Goal: Task Accomplishment & Management: Use online tool/utility

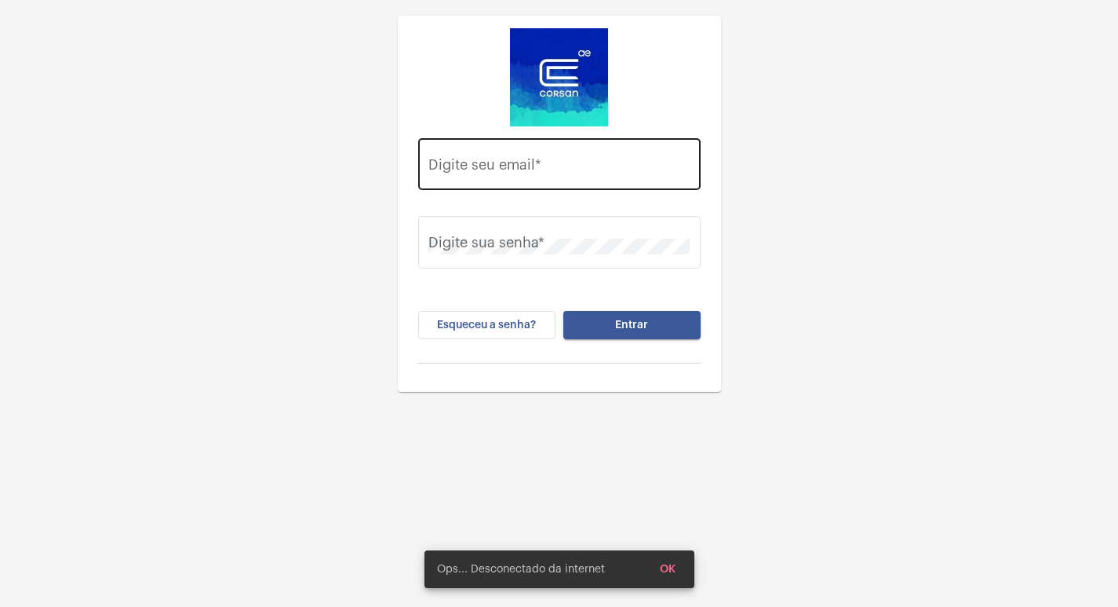
click at [556, 162] on input "Digite seu email *" at bounding box center [558, 168] width 261 height 16
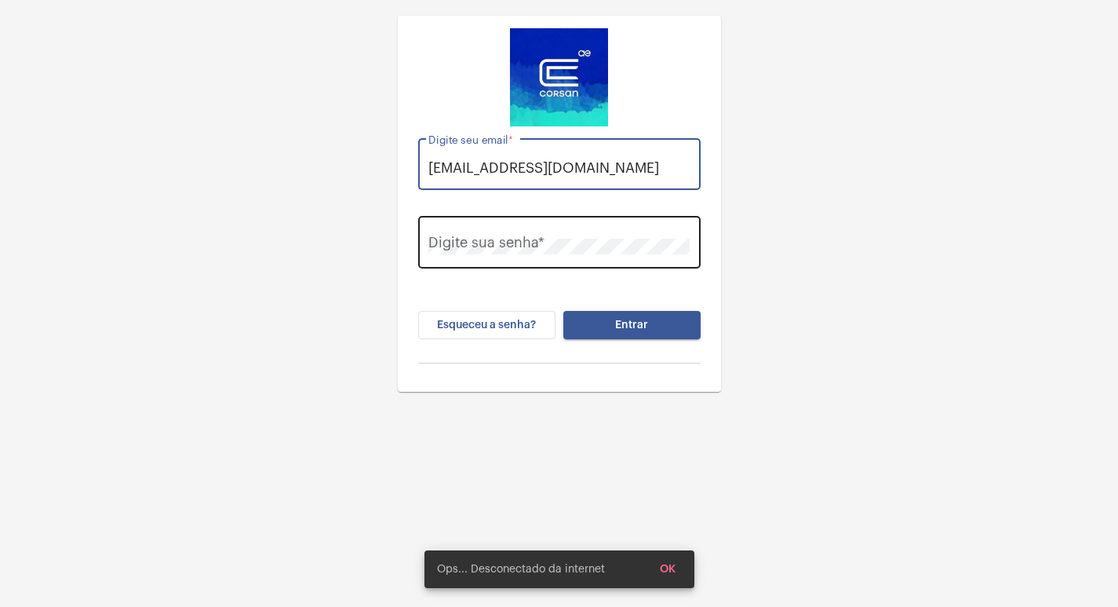
type input "[EMAIL_ADDRESS][DOMAIN_NAME]"
click at [550, 224] on div "Digite sua senha *" at bounding box center [558, 241] width 261 height 56
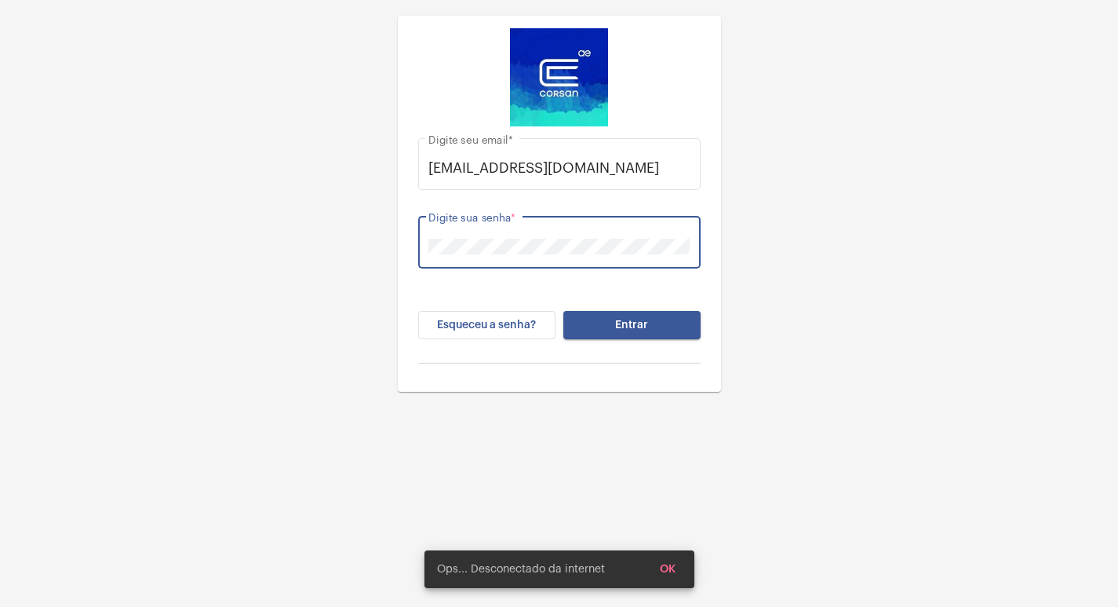
click at [563, 311] on button "Entrar" at bounding box center [631, 325] width 137 height 28
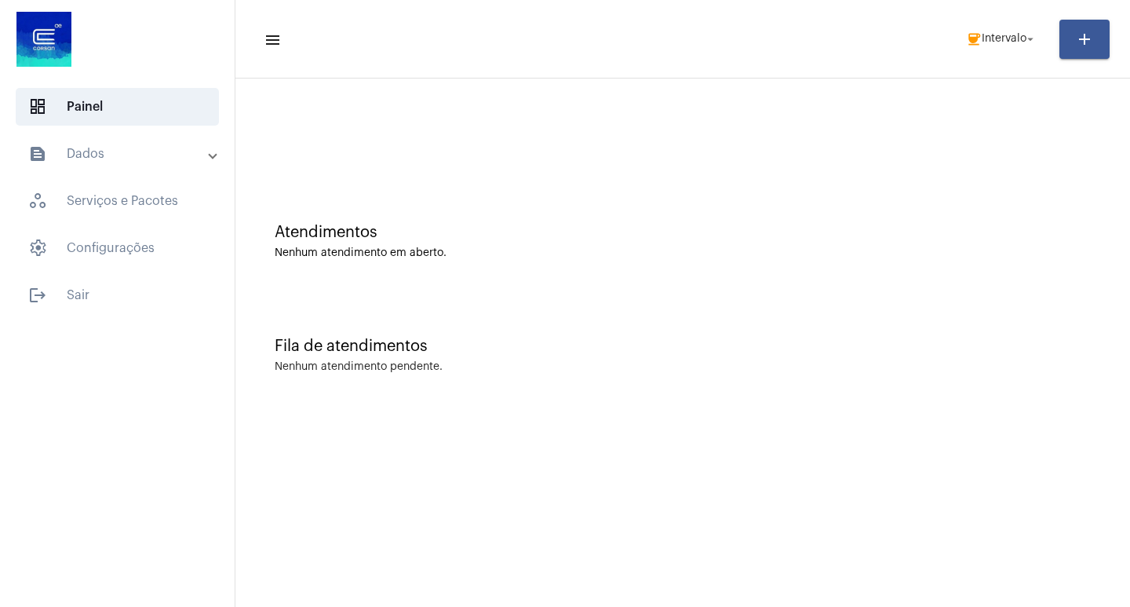
click at [997, 21] on mat-toolbar-row "menu coffee Intervalo arrow_drop_down add" at bounding box center [682, 39] width 895 height 50
click at [1008, 50] on span "coffee Intervalo arrow_drop_down" at bounding box center [1001, 38] width 71 height 28
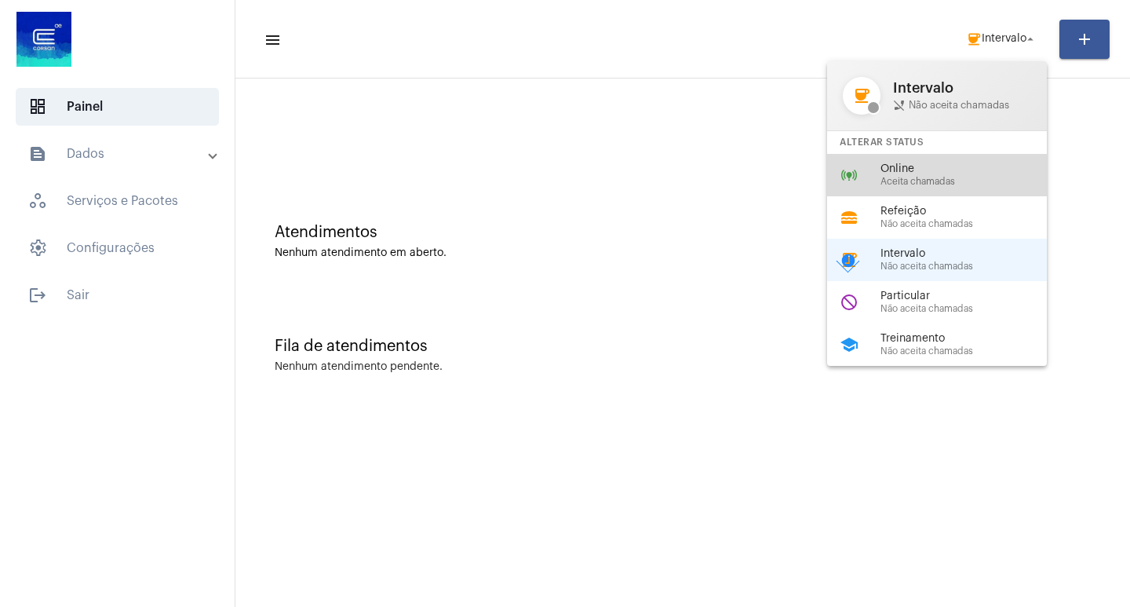
click at [939, 163] on span "Online" at bounding box center [969, 169] width 179 height 12
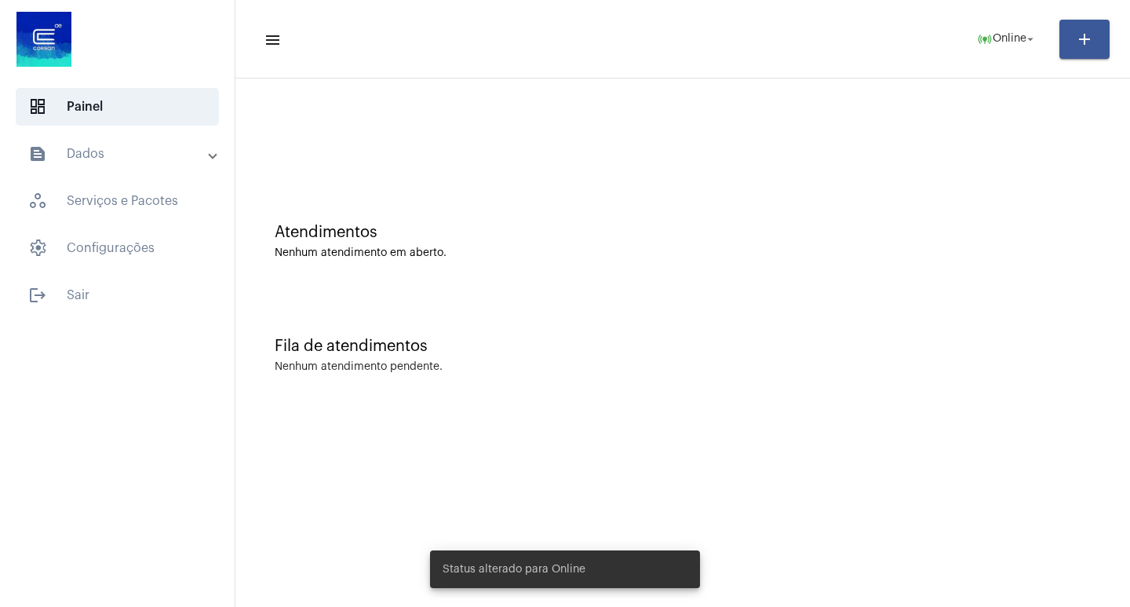
click at [826, 184] on div "Atendimentos Nenhum atendimento em aberto." at bounding box center [682, 234] width 879 height 114
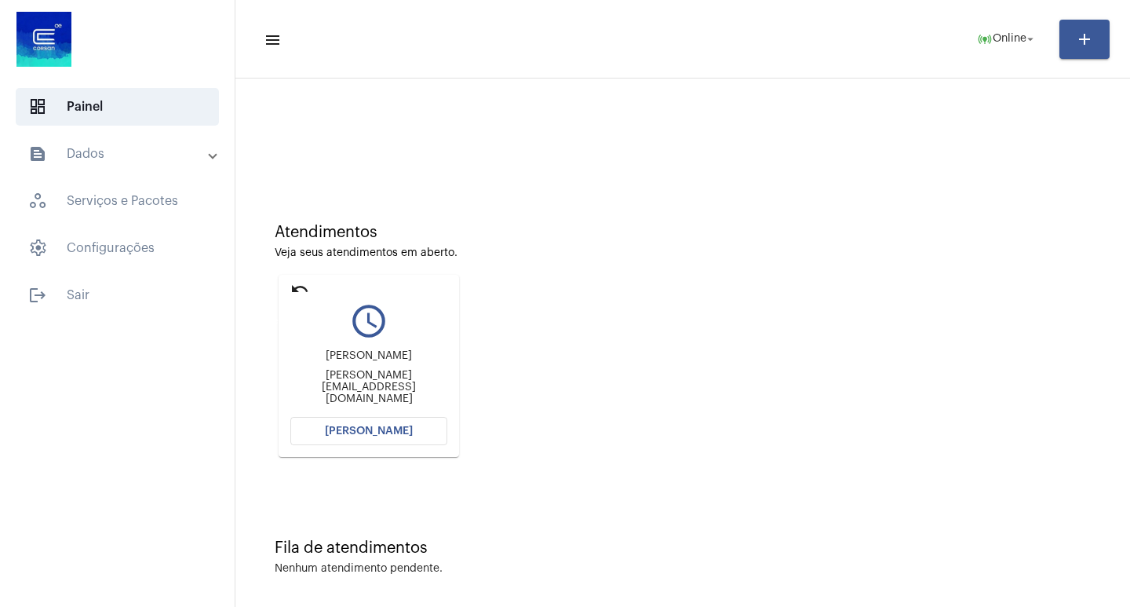
click at [297, 283] on mat-icon "undo" at bounding box center [299, 288] width 19 height 19
click at [300, 296] on mat-icon "undo" at bounding box center [299, 288] width 19 height 19
click at [311, 283] on mat-card "undo query_builder [PERSON_NAME] [EMAIL_ADDRESS][DOMAIN_NAME] [PERSON_NAME]" at bounding box center [369, 366] width 180 height 182
click at [304, 287] on mat-icon "undo" at bounding box center [299, 288] width 19 height 19
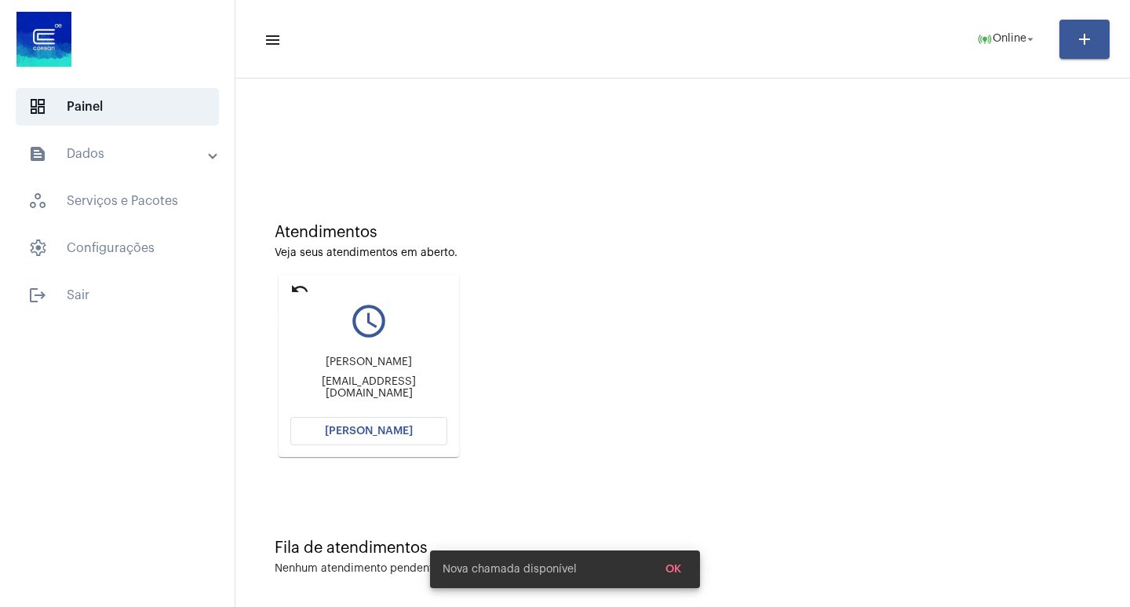
click at [304, 287] on mat-icon "undo" at bounding box center [299, 288] width 19 height 19
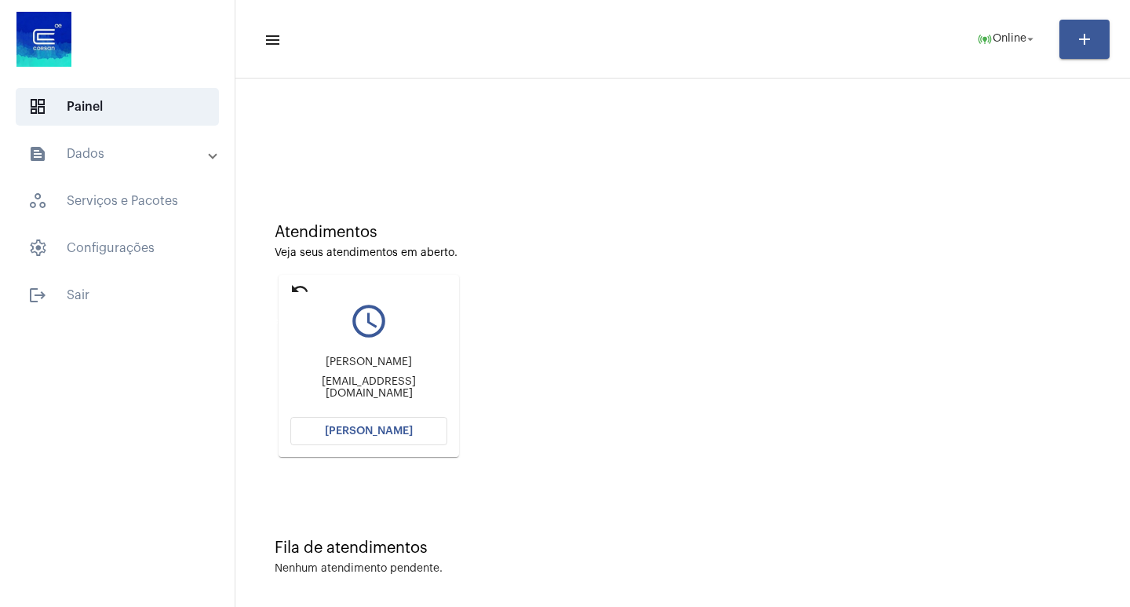
click at [293, 286] on mat-icon "undo" at bounding box center [299, 288] width 19 height 19
click at [980, 40] on mat-icon "online_prediction" at bounding box center [985, 39] width 16 height 16
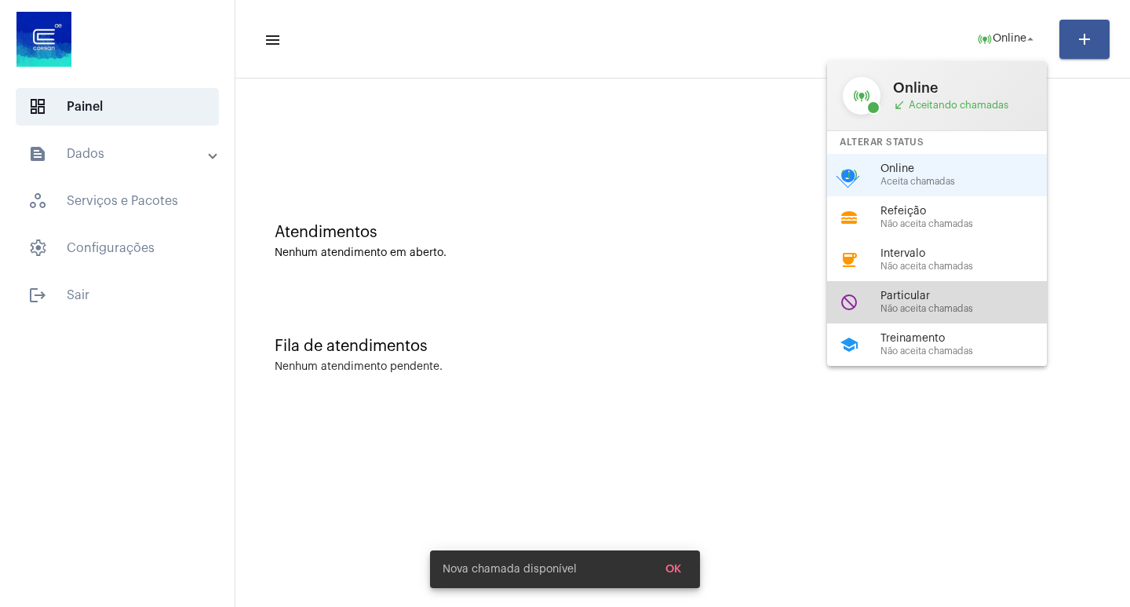
click at [891, 284] on div "do_not_disturb Particular Não aceita chamadas" at bounding box center [949, 302] width 245 height 42
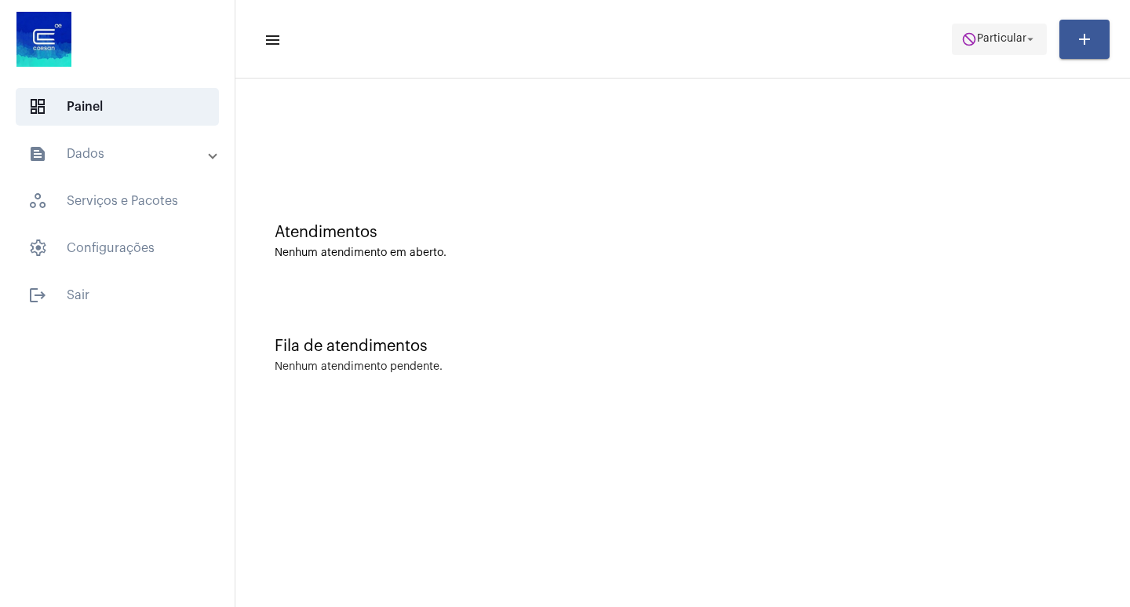
click at [1015, 34] on span "Particular" at bounding box center [1001, 39] width 49 height 11
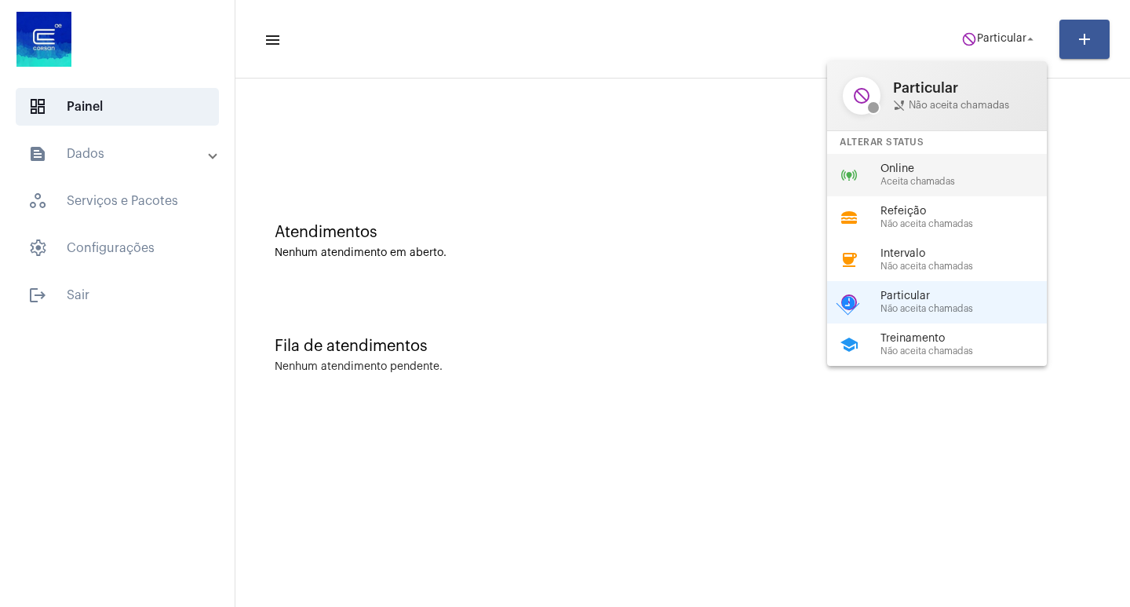
click at [917, 178] on span "Aceita chamadas" at bounding box center [969, 182] width 179 height 10
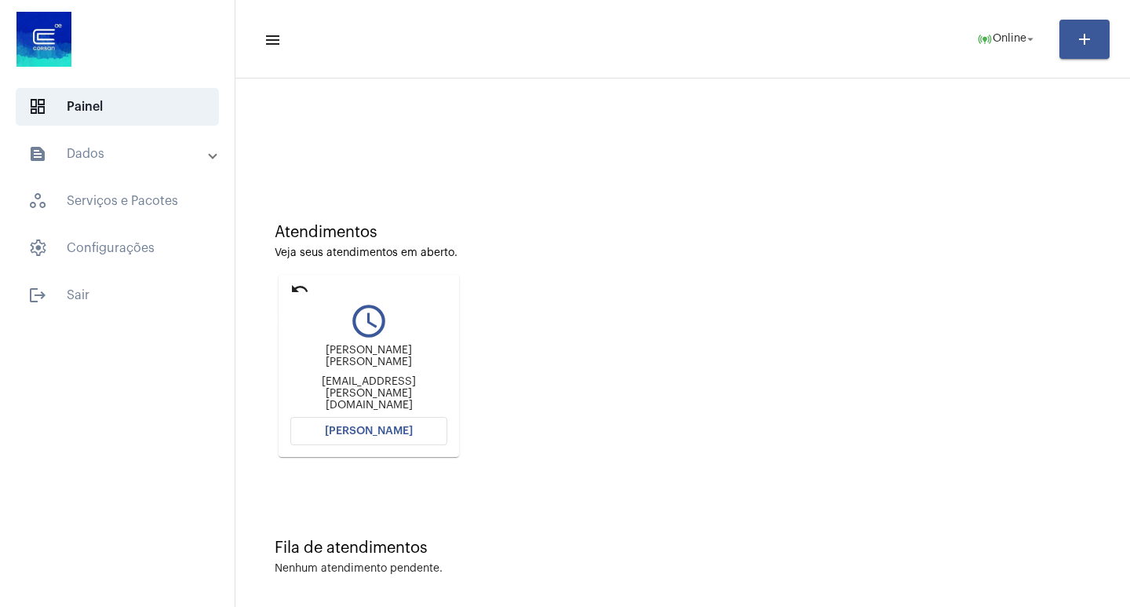
click at [308, 289] on mat-icon "undo" at bounding box center [299, 288] width 19 height 19
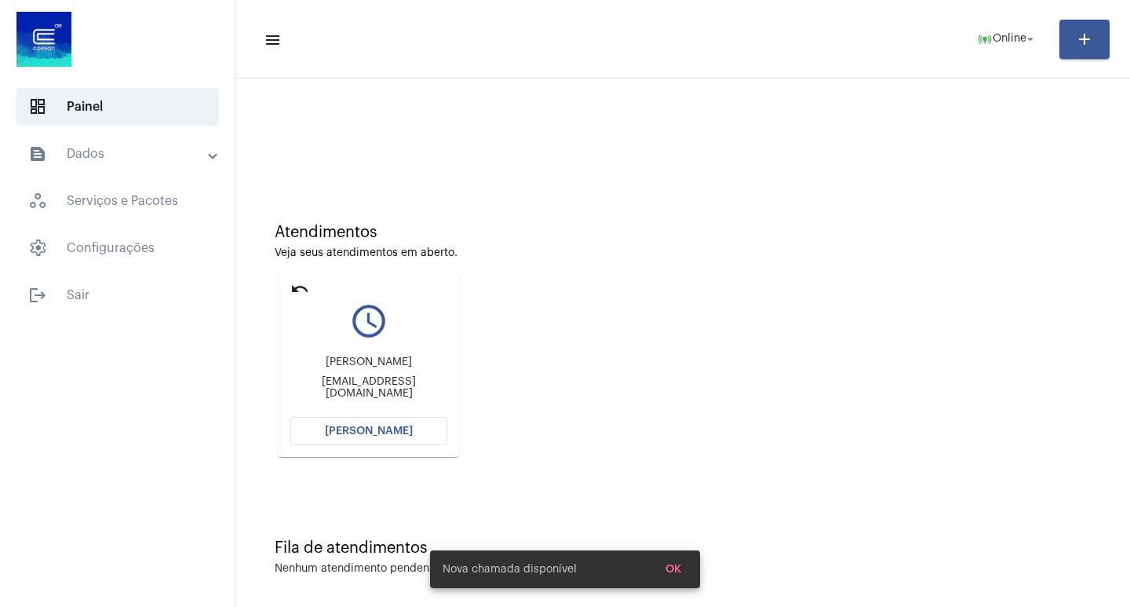
click at [301, 285] on mat-icon "undo" at bounding box center [299, 288] width 19 height 19
click at [301, 283] on mat-icon "undo" at bounding box center [299, 288] width 19 height 19
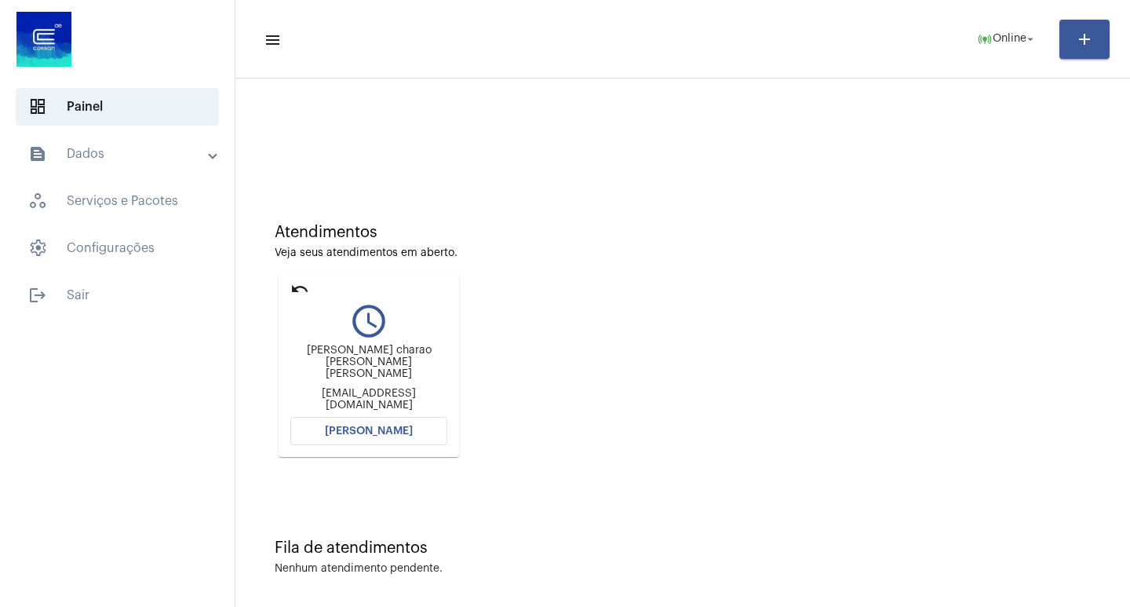
click at [76, 160] on mat-panel-title "text_snippet_outlined Dados" at bounding box center [118, 153] width 181 height 19
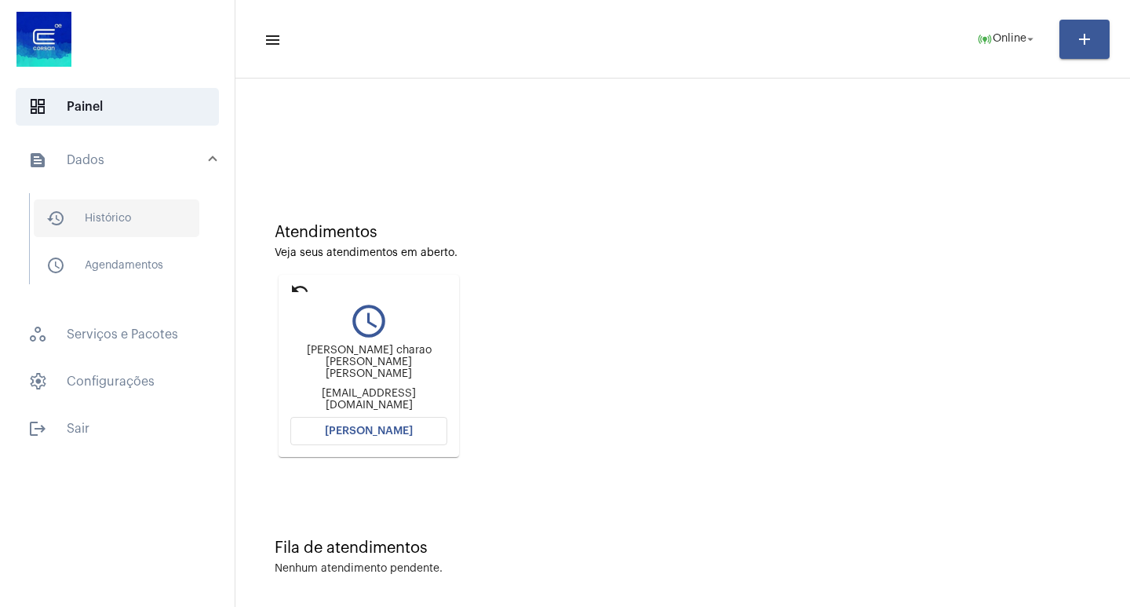
click at [100, 227] on span "history_outlined Histórico" at bounding box center [117, 218] width 166 height 38
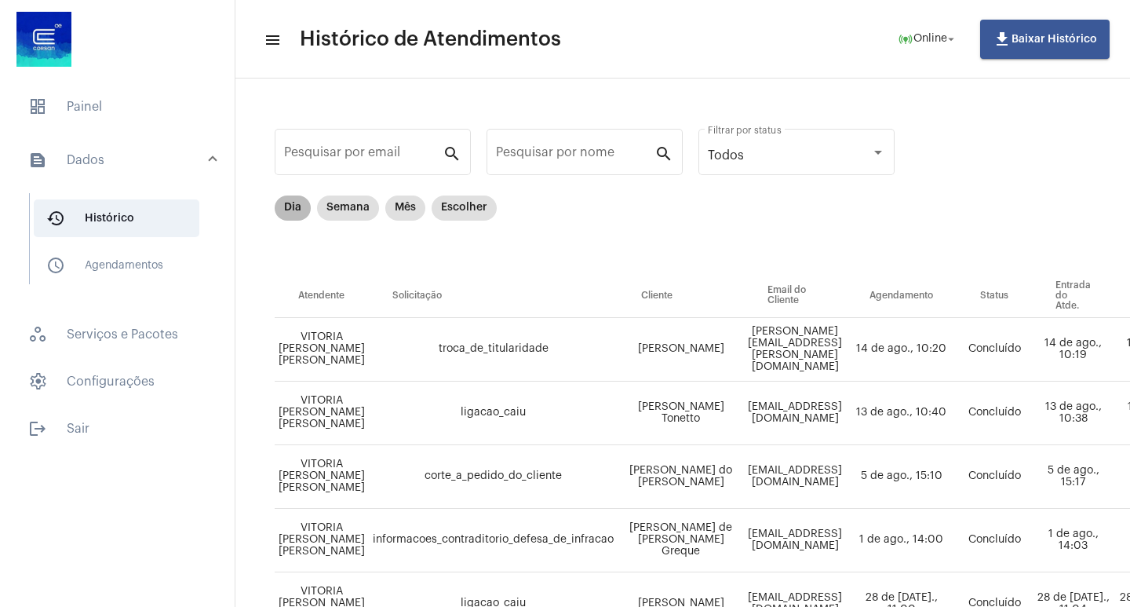
click at [285, 203] on mat-chip "Dia" at bounding box center [293, 207] width 36 height 25
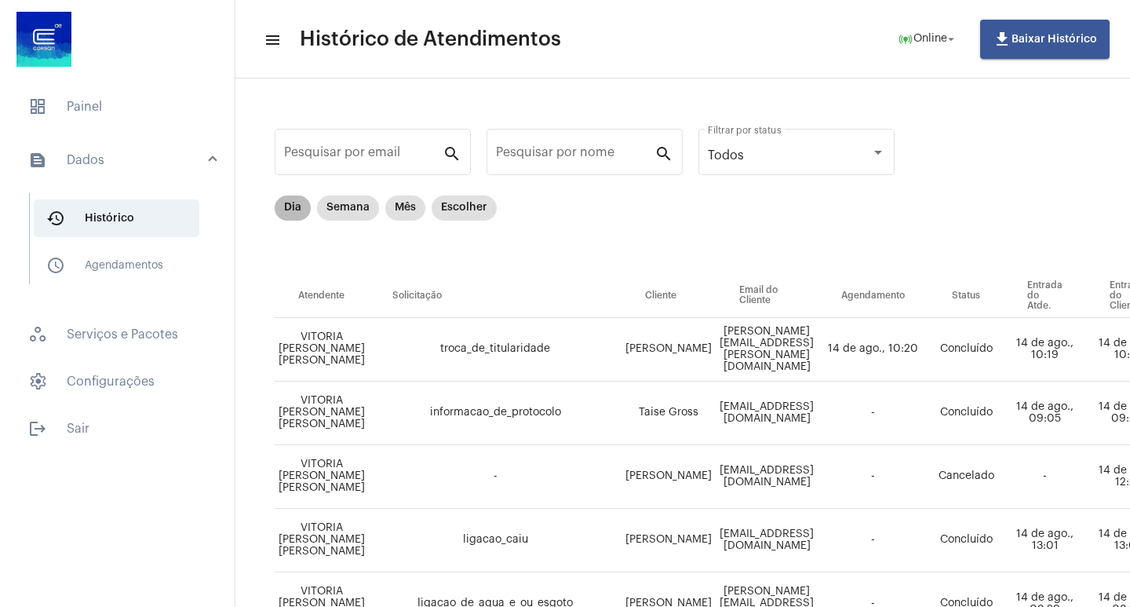
click at [282, 208] on mat-chip "Dia" at bounding box center [293, 207] width 36 height 25
click at [96, 104] on span "dashboard Painel" at bounding box center [117, 107] width 203 height 38
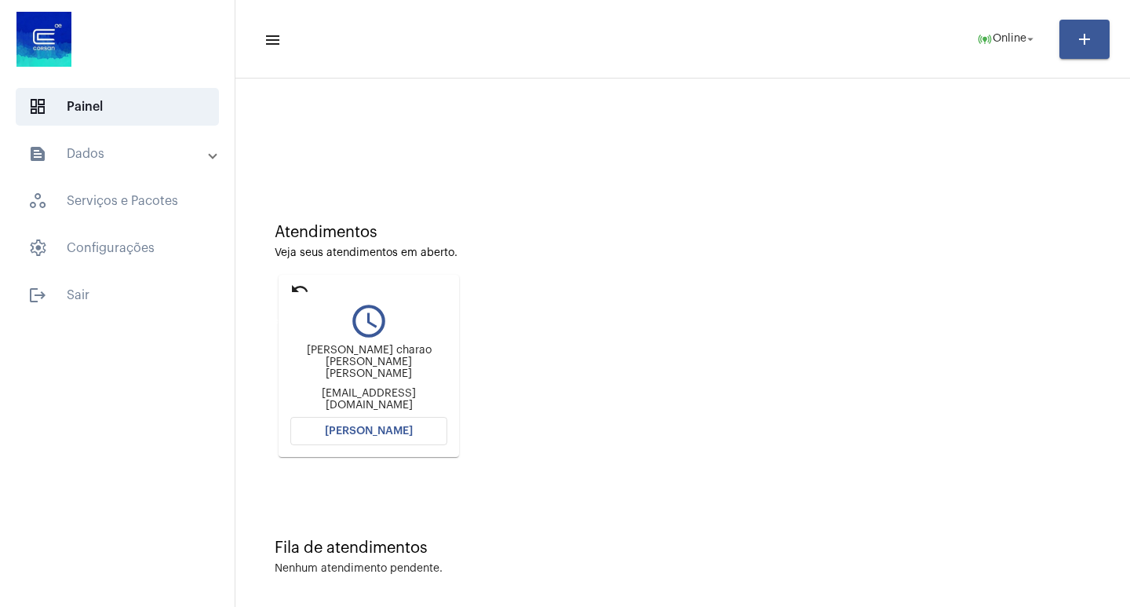
click at [293, 284] on mat-icon "undo" at bounding box center [299, 288] width 19 height 19
click at [356, 428] on span "[PERSON_NAME]" at bounding box center [369, 430] width 88 height 11
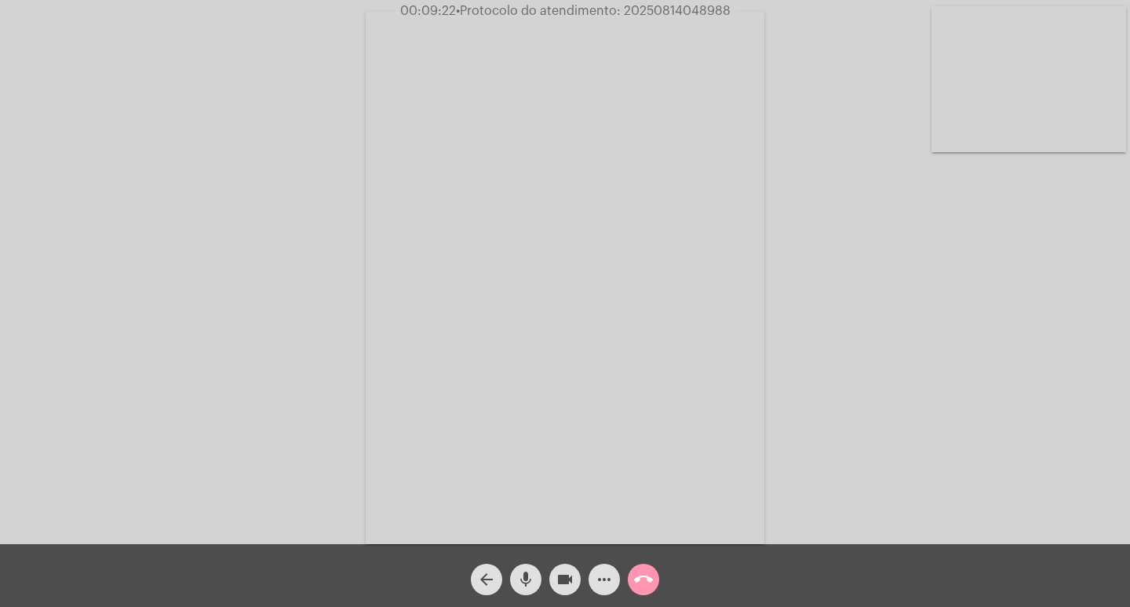
click at [714, 5] on span "• Protocolo do atendimento: 20250814048988" at bounding box center [593, 11] width 275 height 13
click at [639, 579] on mat-icon "call_end" at bounding box center [643, 579] width 19 height 19
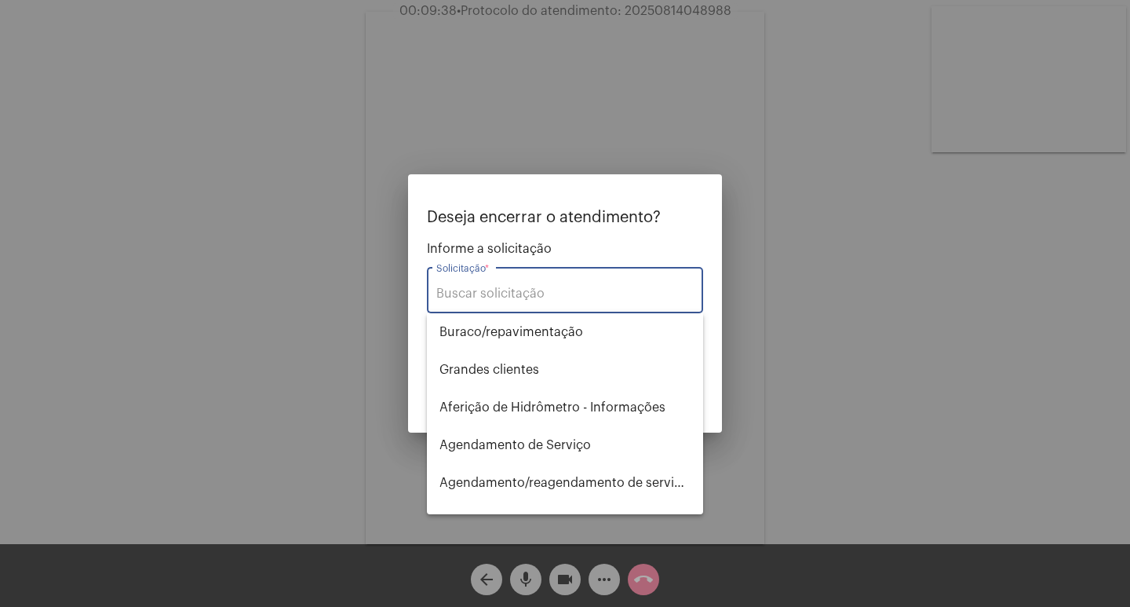
click at [538, 293] on input "Solicitação *" at bounding box center [564, 293] width 257 height 14
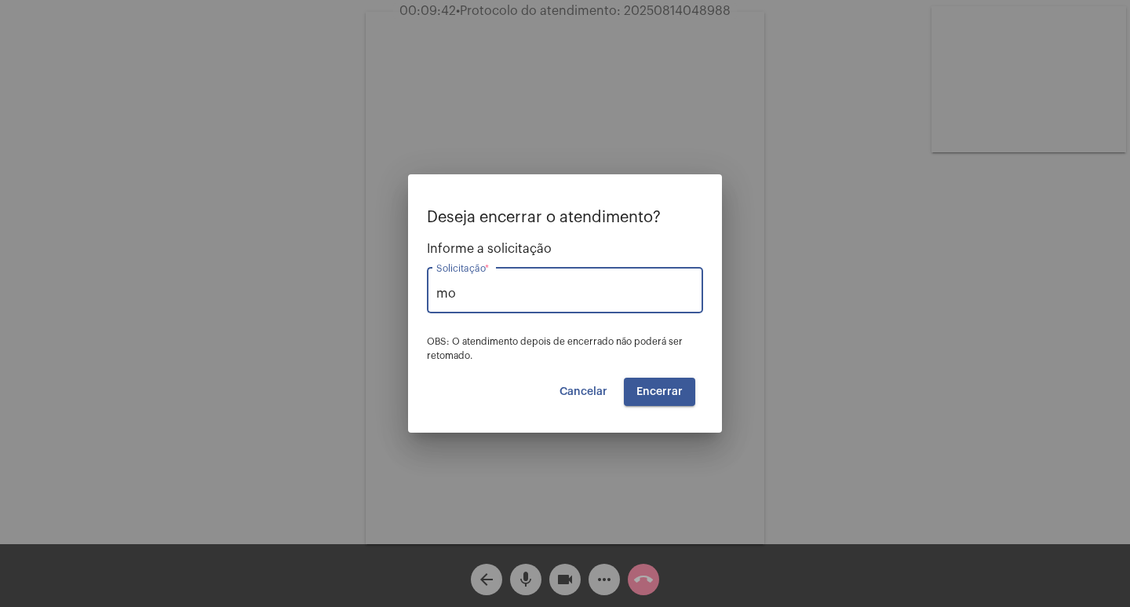
type input "m"
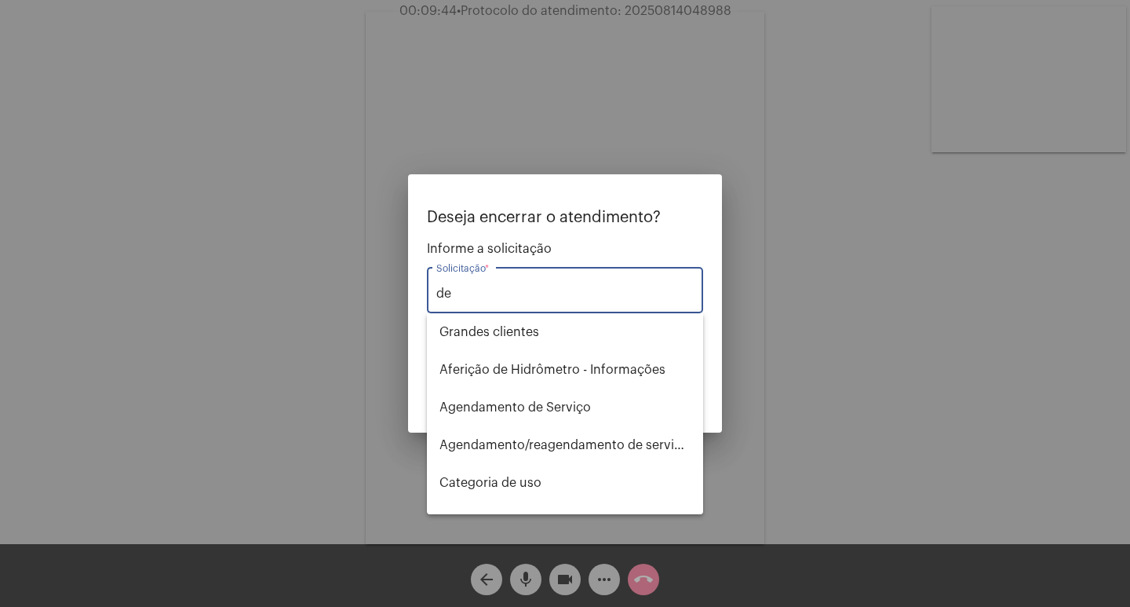
type input "d"
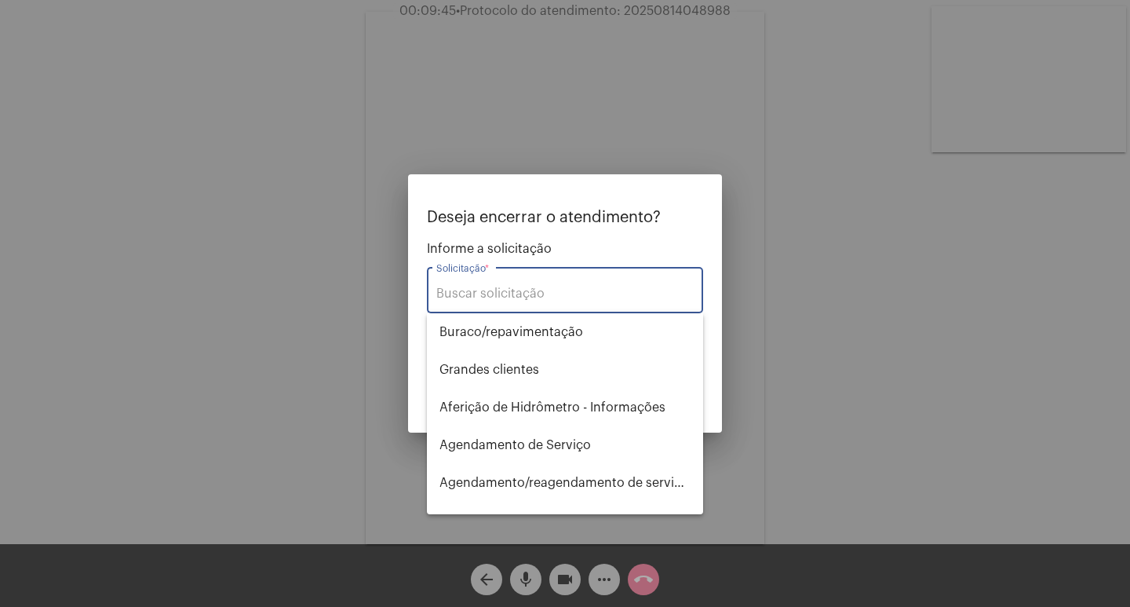
type input "p"
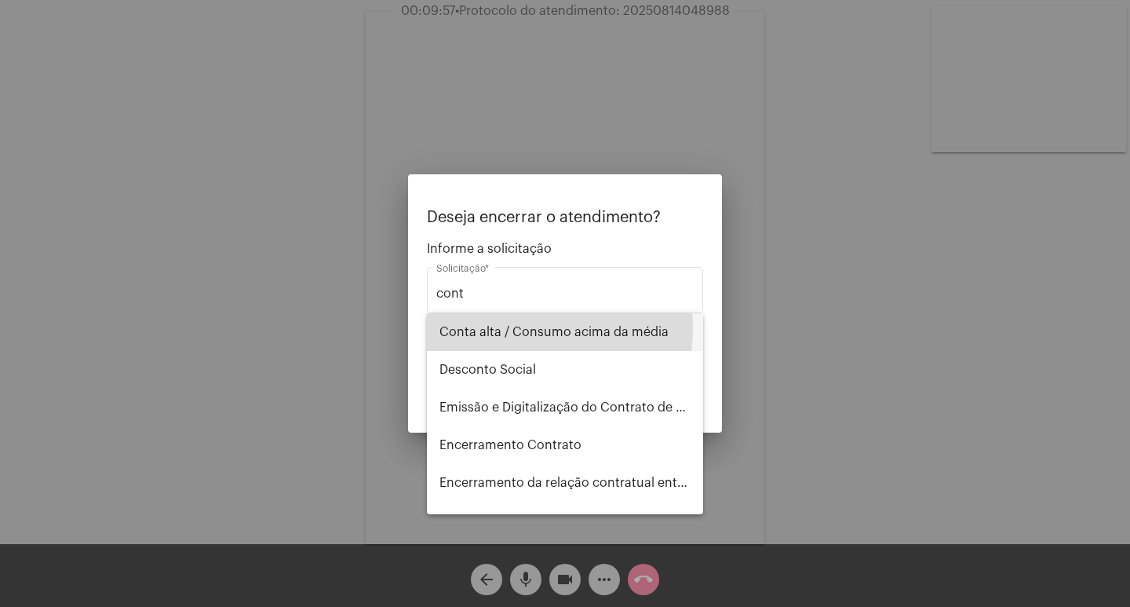
click at [500, 327] on span "Conta alta / Consumo acima da média" at bounding box center [564, 332] width 251 height 38
type input "Conta alta / Consumo acima da média"
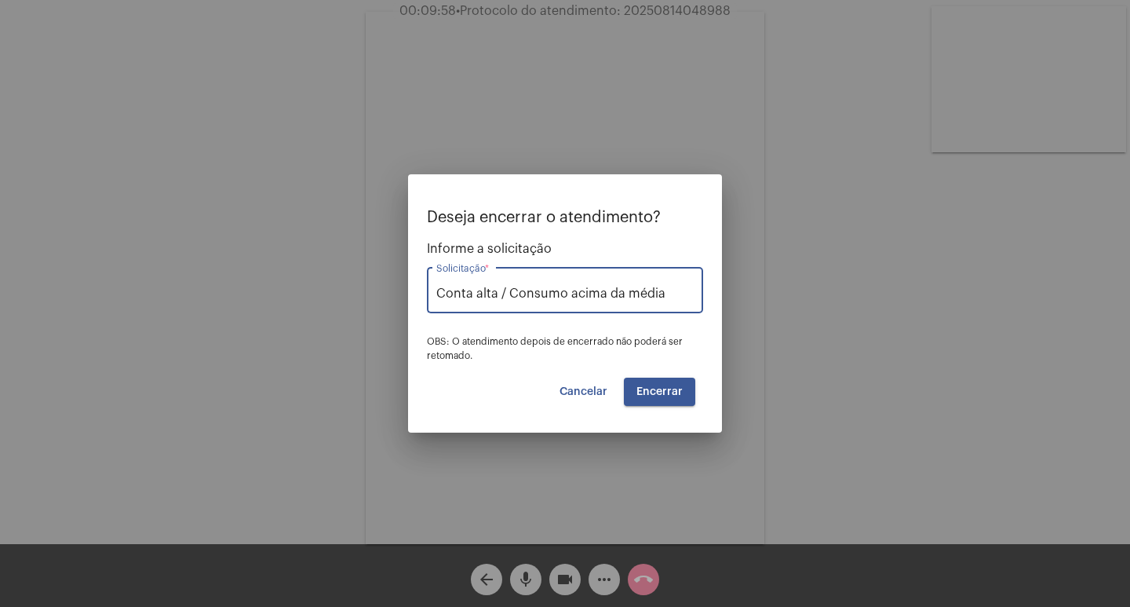
click at [666, 390] on span "Encerrar" at bounding box center [659, 391] width 46 height 11
